Goal: Task Accomplishment & Management: Complete application form

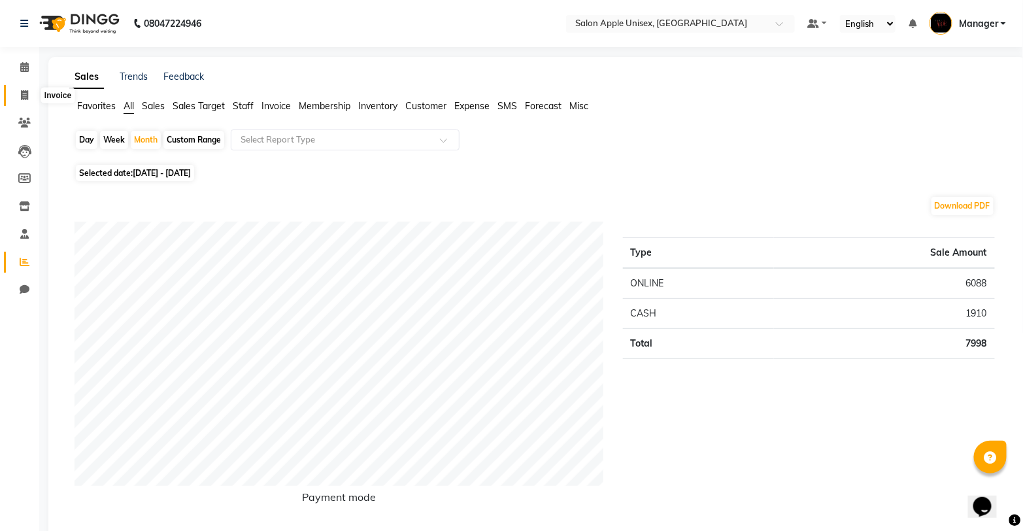
click at [22, 95] on icon at bounding box center [24, 95] width 7 height 10
select select "service"
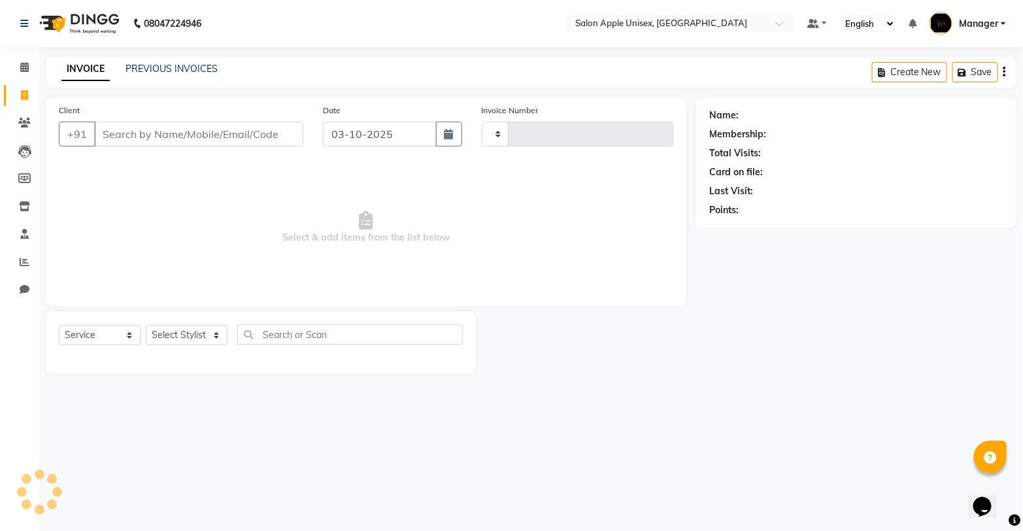
type input "1957"
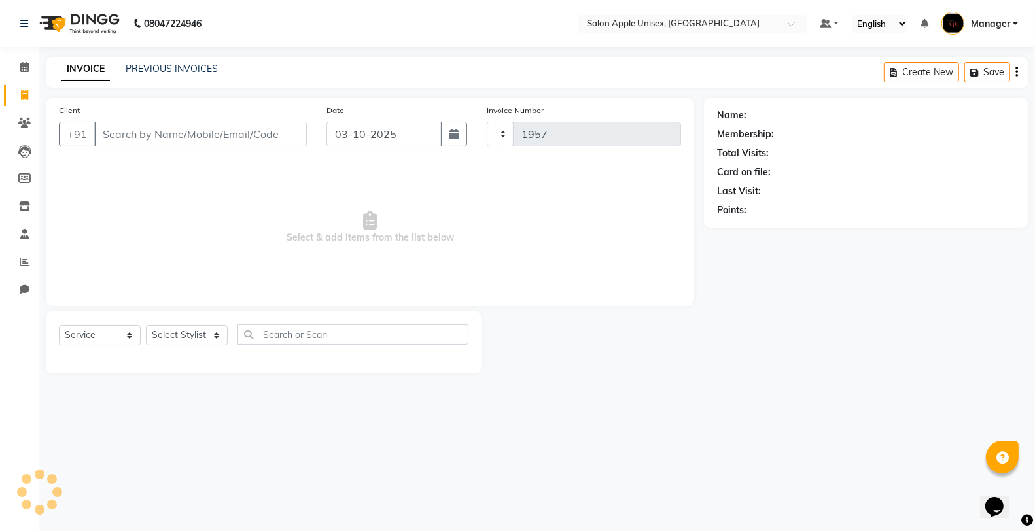
select select "138"
click at [184, 137] on input "Client" at bounding box center [200, 134] width 213 height 25
click at [159, 65] on link "PREVIOUS INVOICES" at bounding box center [172, 69] width 92 height 12
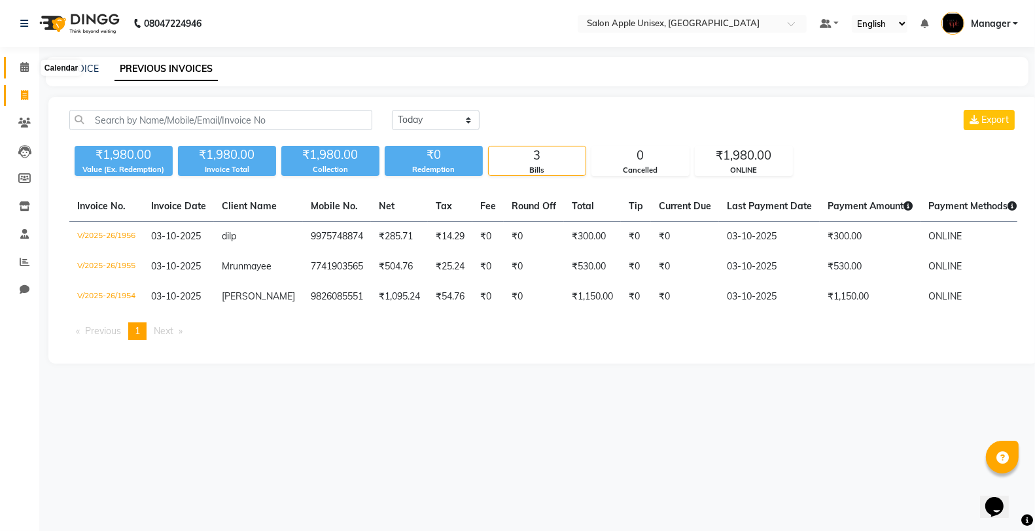
click at [21, 67] on icon at bounding box center [24, 67] width 9 height 10
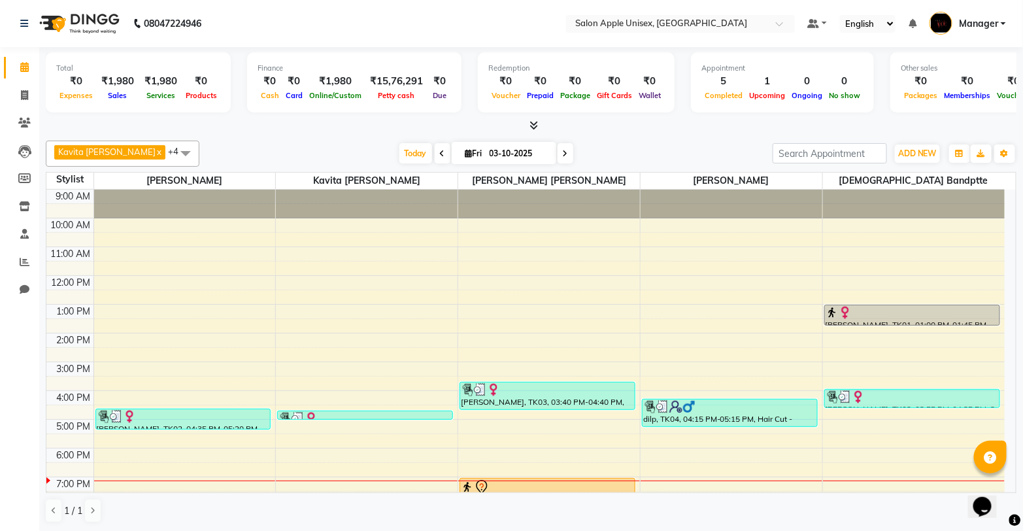
click at [563, 151] on icon at bounding box center [565, 154] width 5 height 8
type input "04-10-2025"
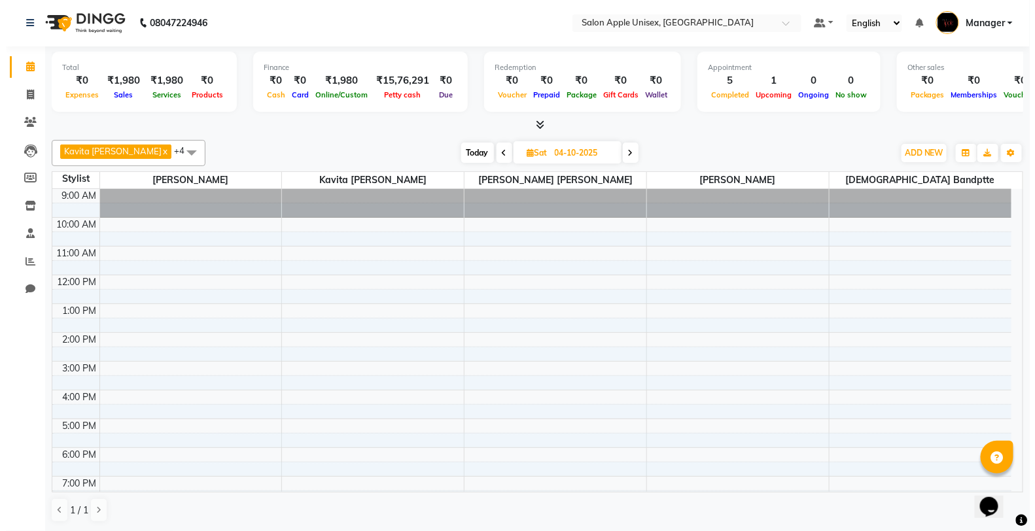
scroll to position [72, 0]
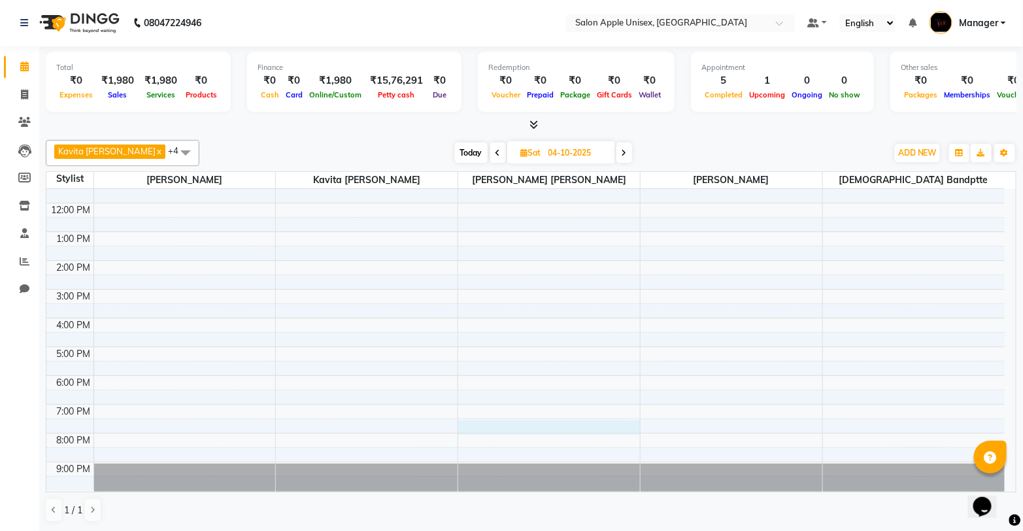
click at [534, 430] on div "9:00 AM 10:00 AM 11:00 AM 12:00 PM 1:00 PM 2:00 PM 3:00 PM 4:00 PM 5:00 PM 6:00…" at bounding box center [525, 303] width 959 height 373
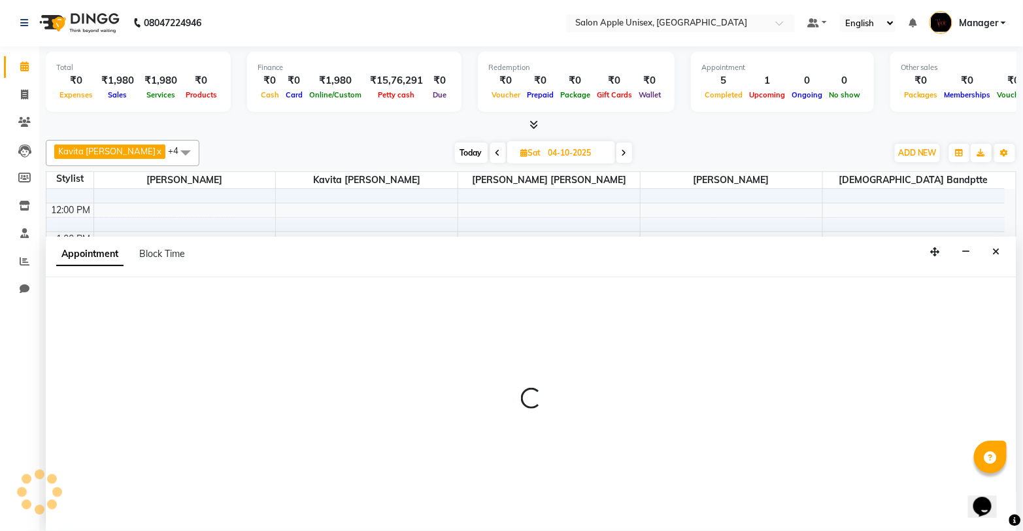
select select "85661"
select select "tentative"
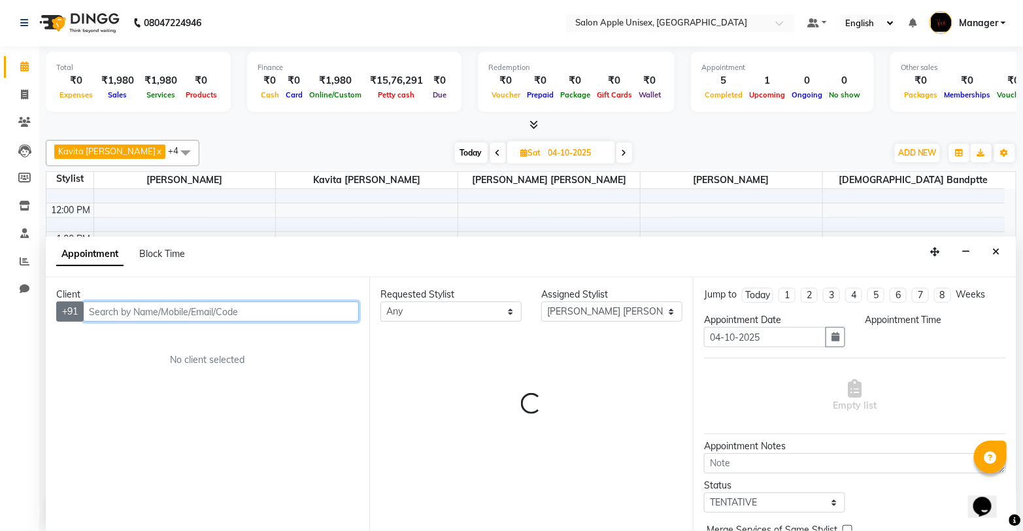
select select "1170"
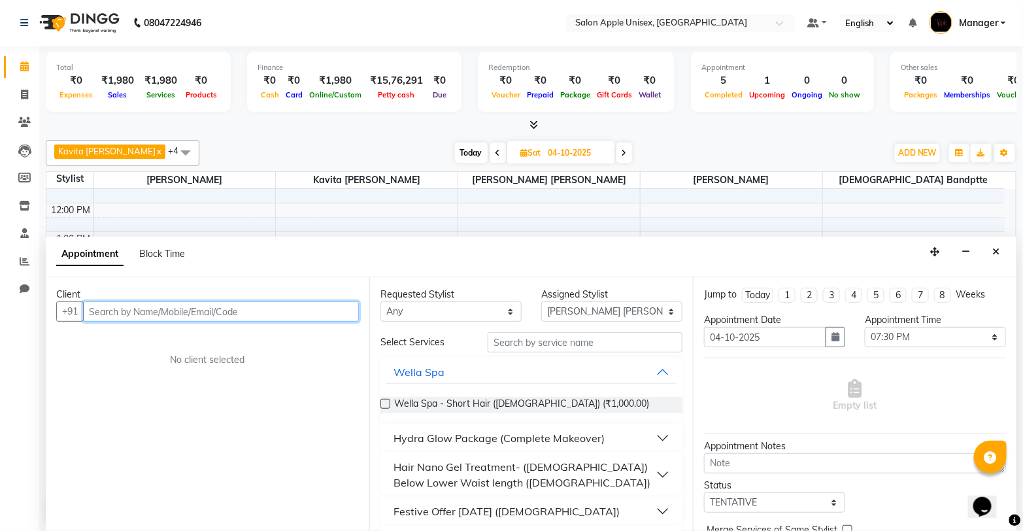
click at [116, 314] on input "text" at bounding box center [221, 311] width 276 height 20
type input "7666755054"
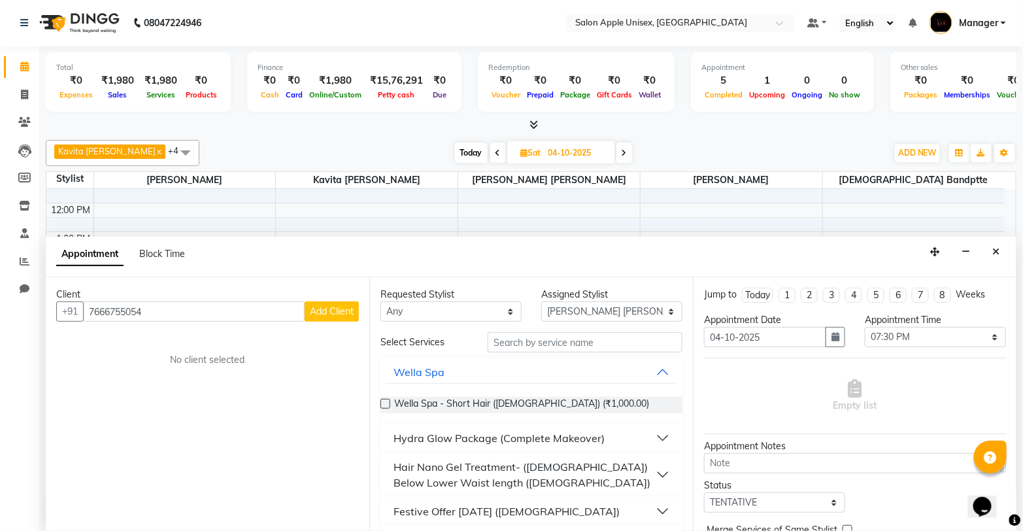
click at [342, 316] on span "Add Client" at bounding box center [332, 311] width 44 height 12
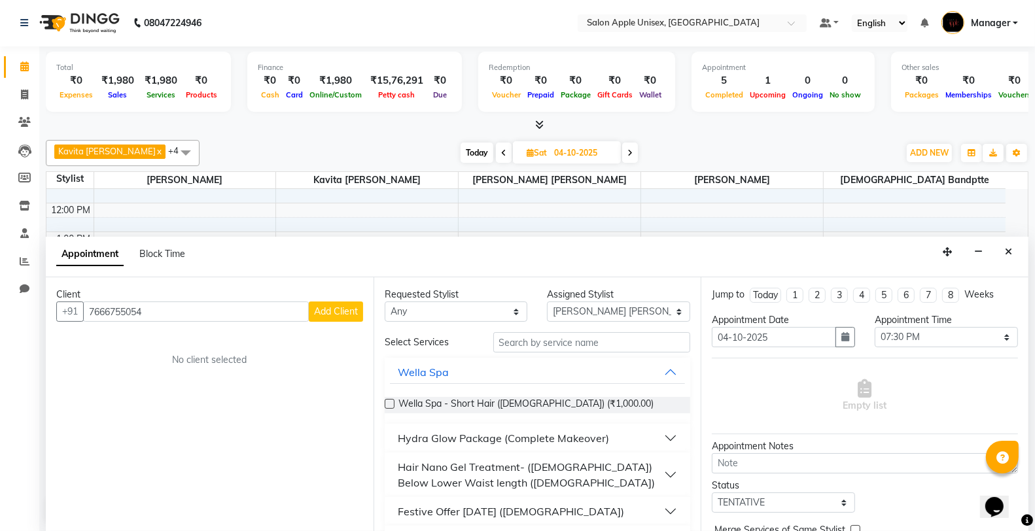
select select "22"
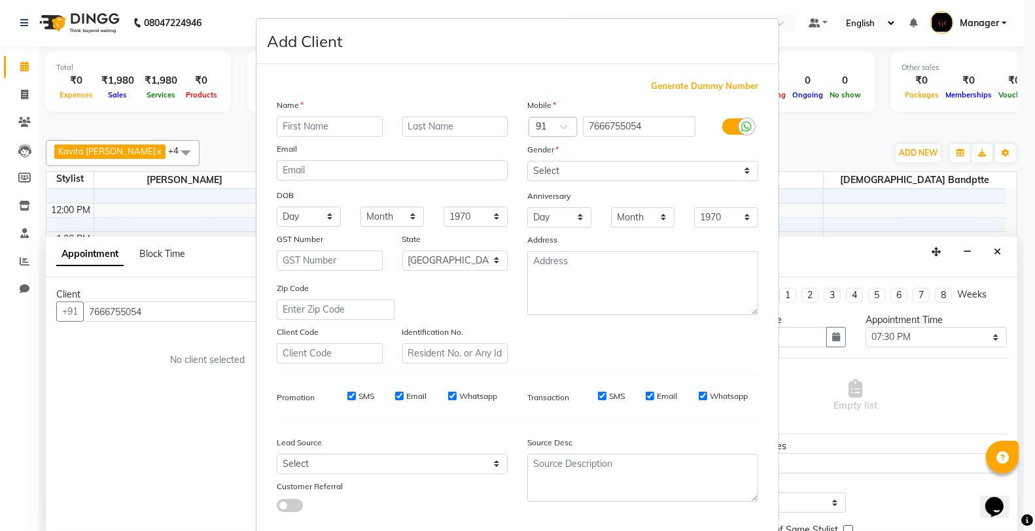
click at [347, 129] on input "text" at bounding box center [330, 126] width 106 height 20
type input "n"
type input "[PERSON_NAME]"
click at [422, 123] on input "text" at bounding box center [455, 126] width 106 height 20
type input "[PERSON_NAME]"
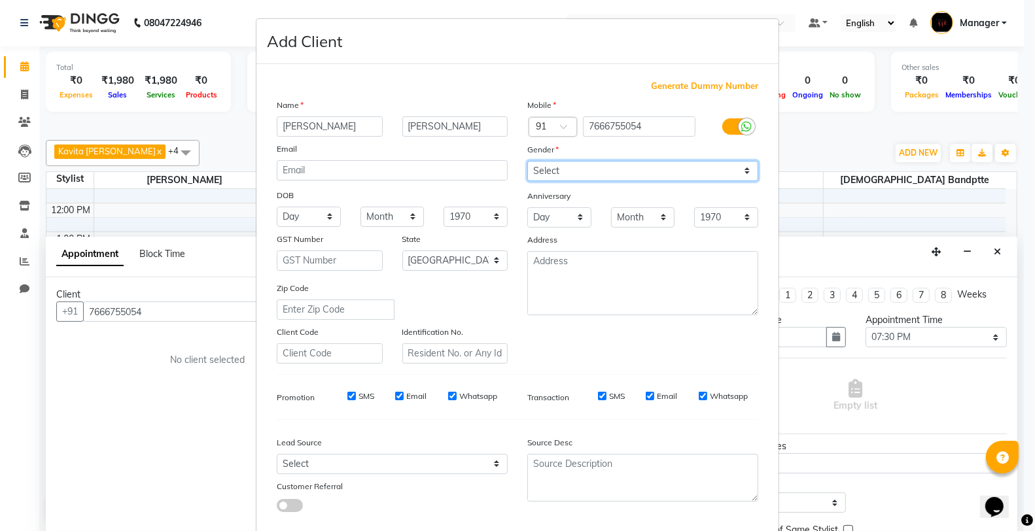
click at [556, 168] on select "Select [DEMOGRAPHIC_DATA] [DEMOGRAPHIC_DATA] Other Prefer Not To Say" at bounding box center [642, 171] width 231 height 20
select select "[DEMOGRAPHIC_DATA]"
click at [527, 161] on select "Select [DEMOGRAPHIC_DATA] [DEMOGRAPHIC_DATA] Other Prefer Not To Say" at bounding box center [642, 171] width 231 height 20
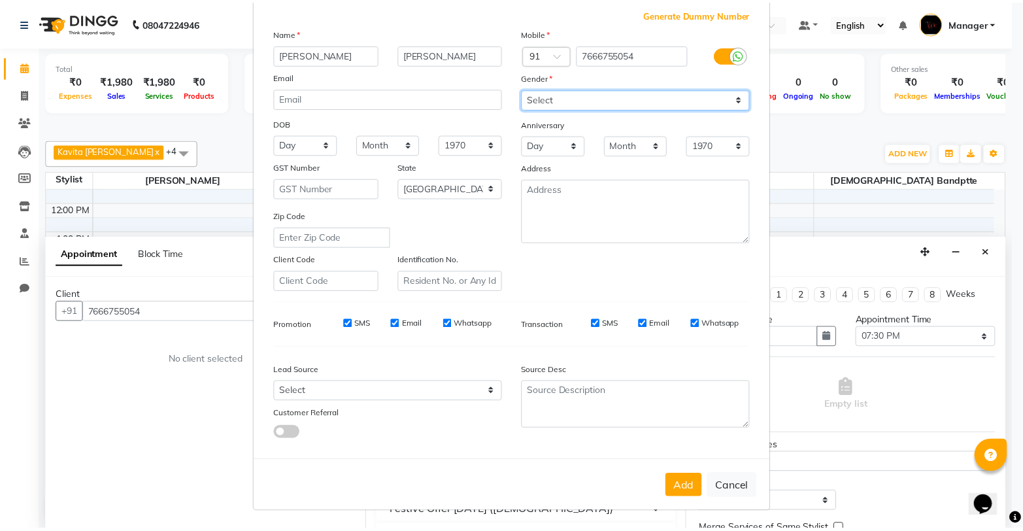
scroll to position [73, 0]
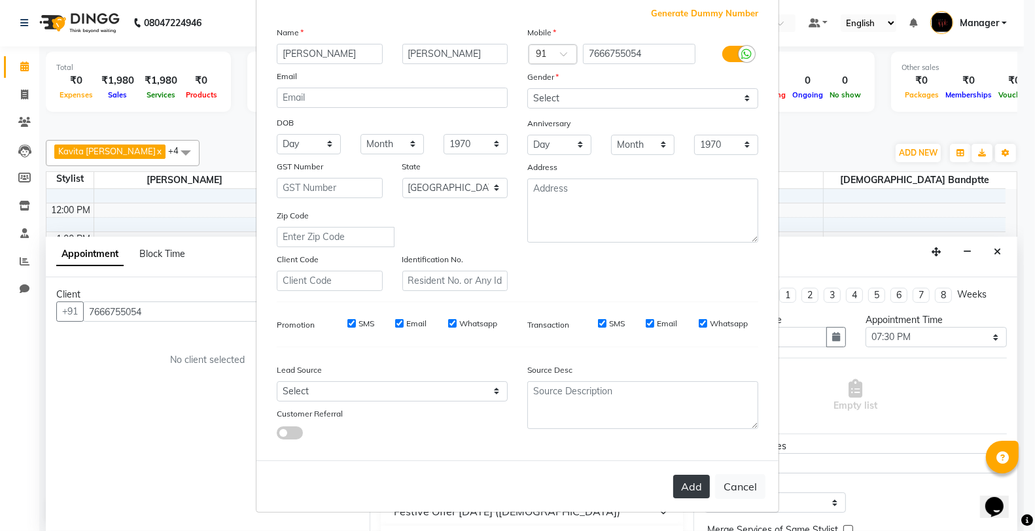
click at [684, 488] on button "Add" at bounding box center [691, 487] width 37 height 24
select select
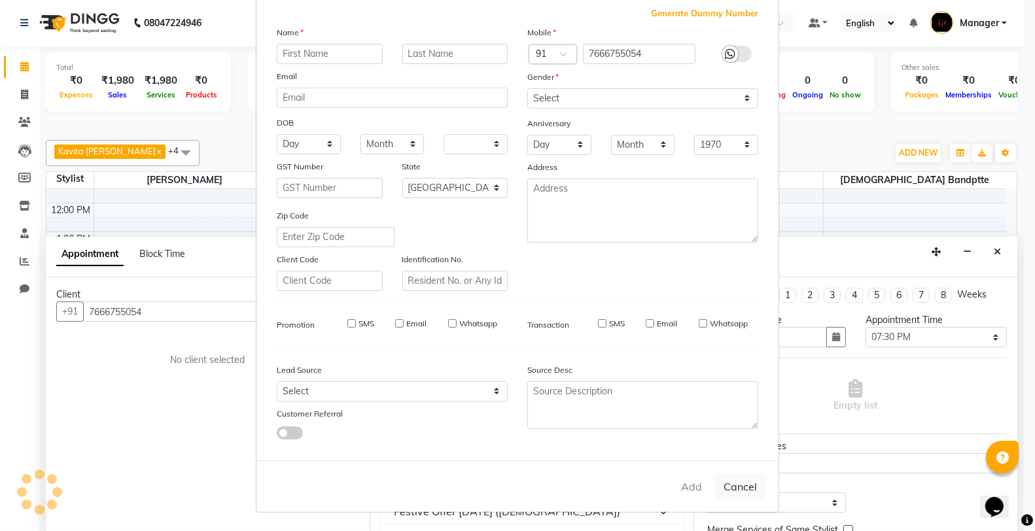
select select "null"
select select
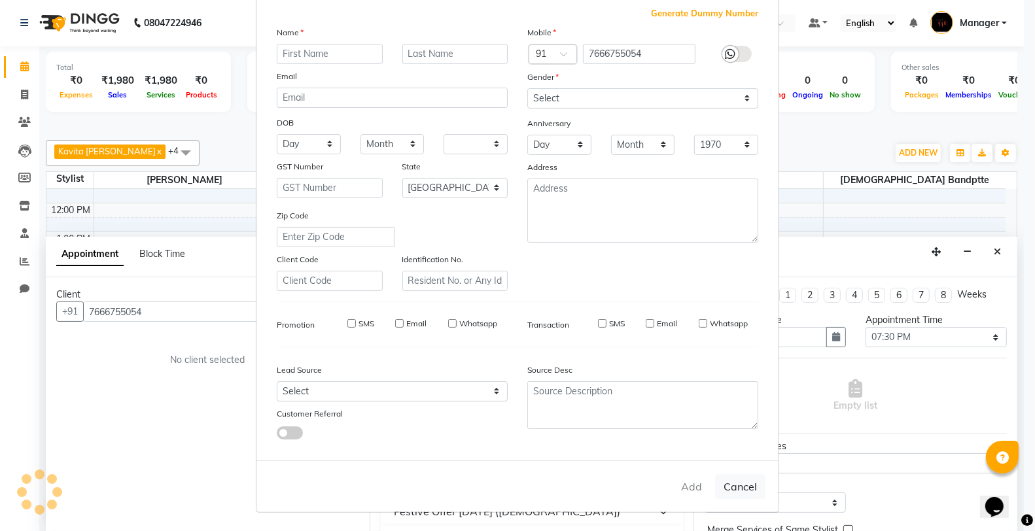
checkbox input "false"
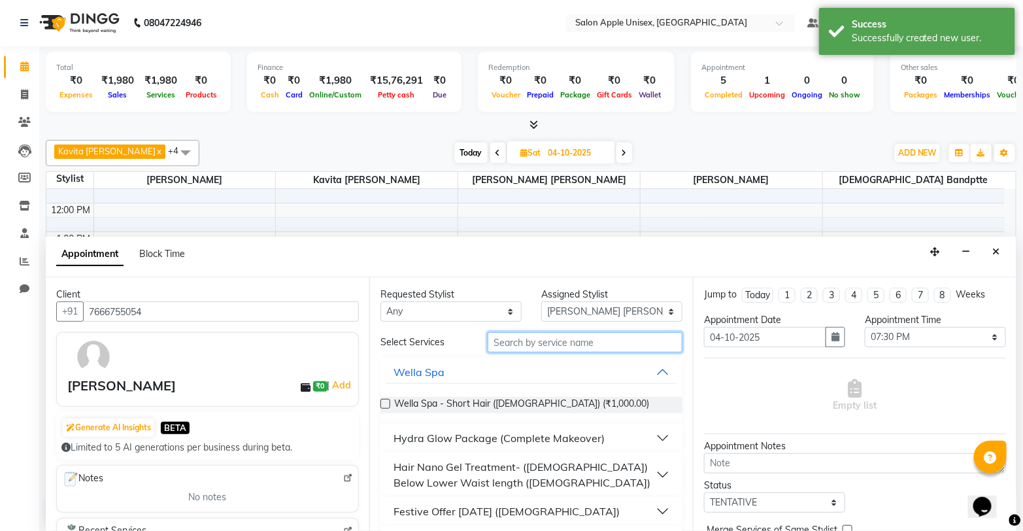
click at [563, 344] on input "text" at bounding box center [585, 342] width 195 height 20
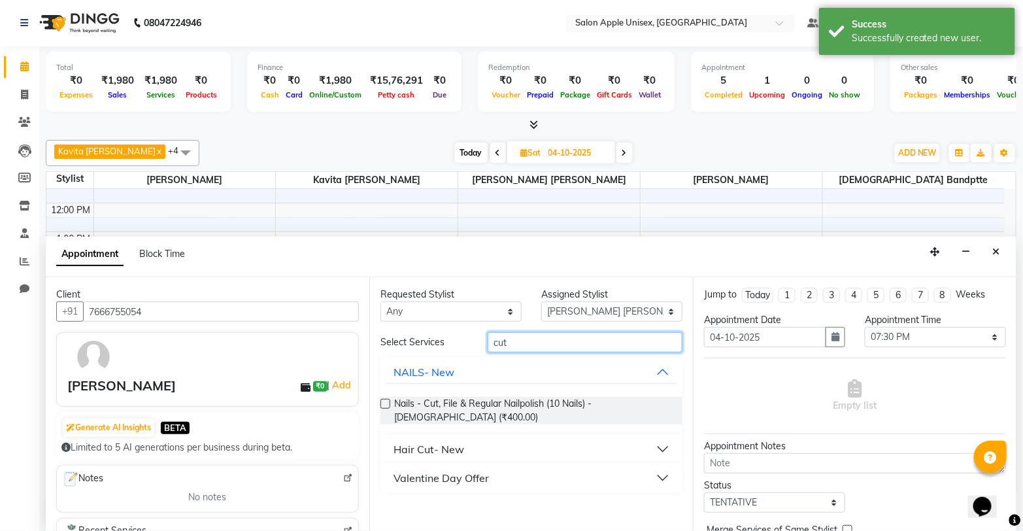
type input "cut"
click at [439, 441] on div "Hair Cut- New" at bounding box center [429, 449] width 71 height 16
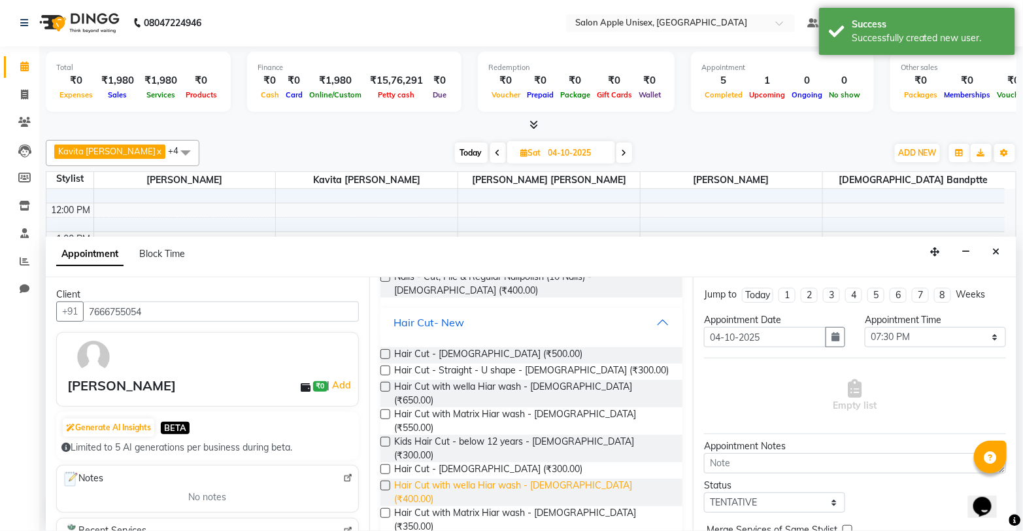
scroll to position [139, 0]
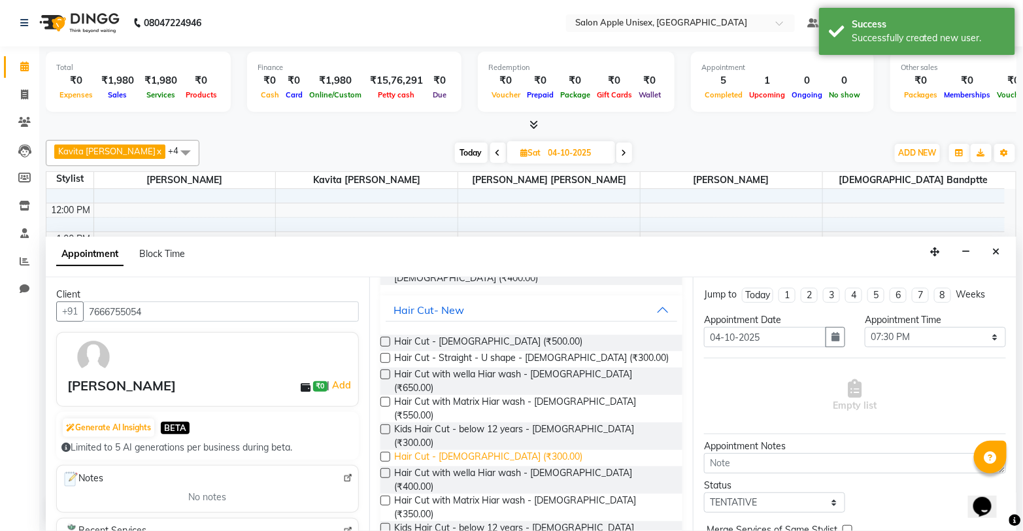
drag, startPoint x: 404, startPoint y: 422, endPoint x: 430, endPoint y: 420, distance: 26.3
click at [405, 450] on span "Hair Cut - [DEMOGRAPHIC_DATA] (₹300.00)" at bounding box center [488, 458] width 188 height 16
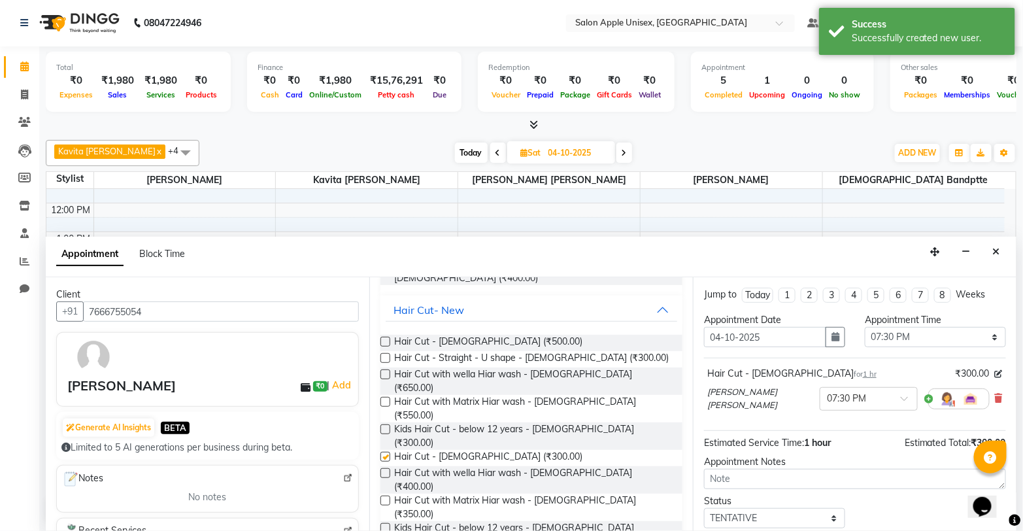
checkbox input "false"
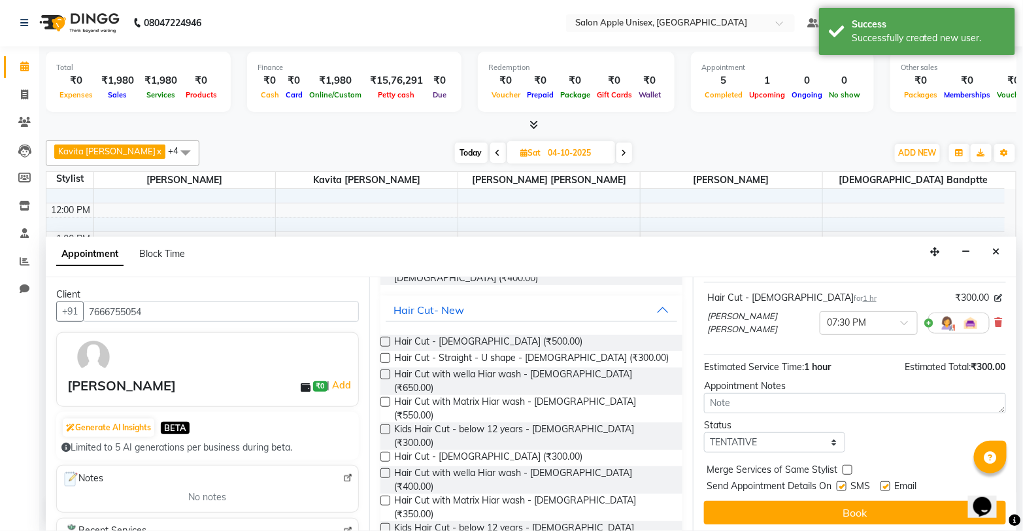
scroll to position [77, 0]
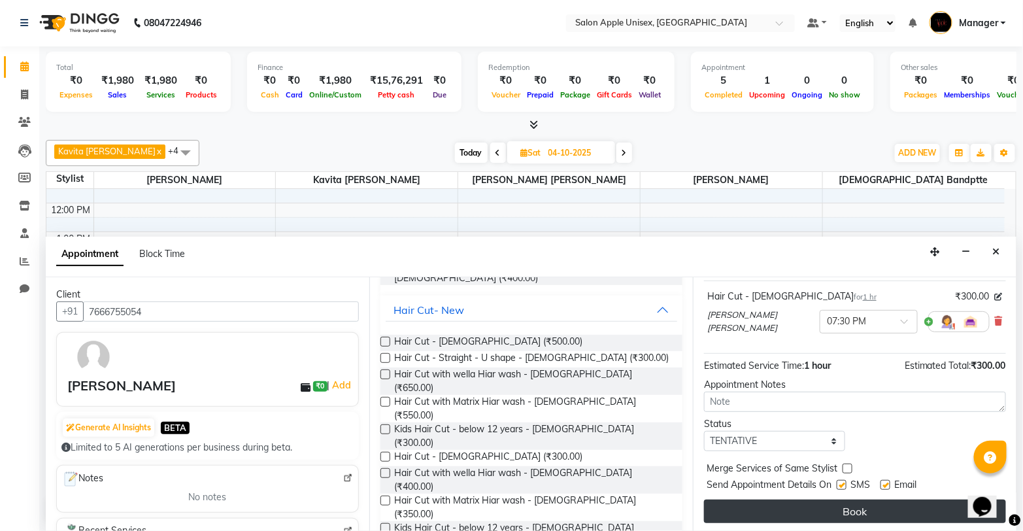
click at [803, 512] on button "Book" at bounding box center [855, 512] width 302 height 24
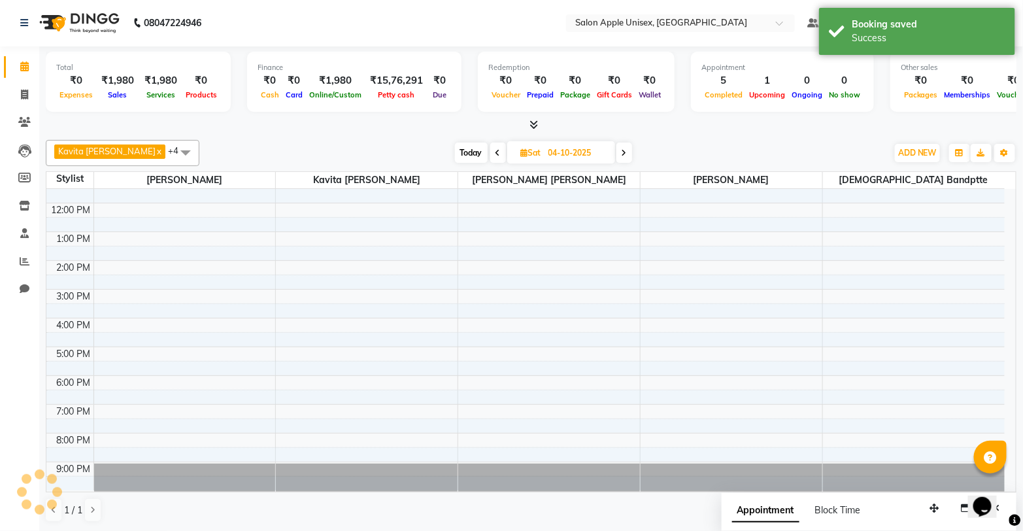
scroll to position [0, 0]
